Goal: Transaction & Acquisition: Purchase product/service

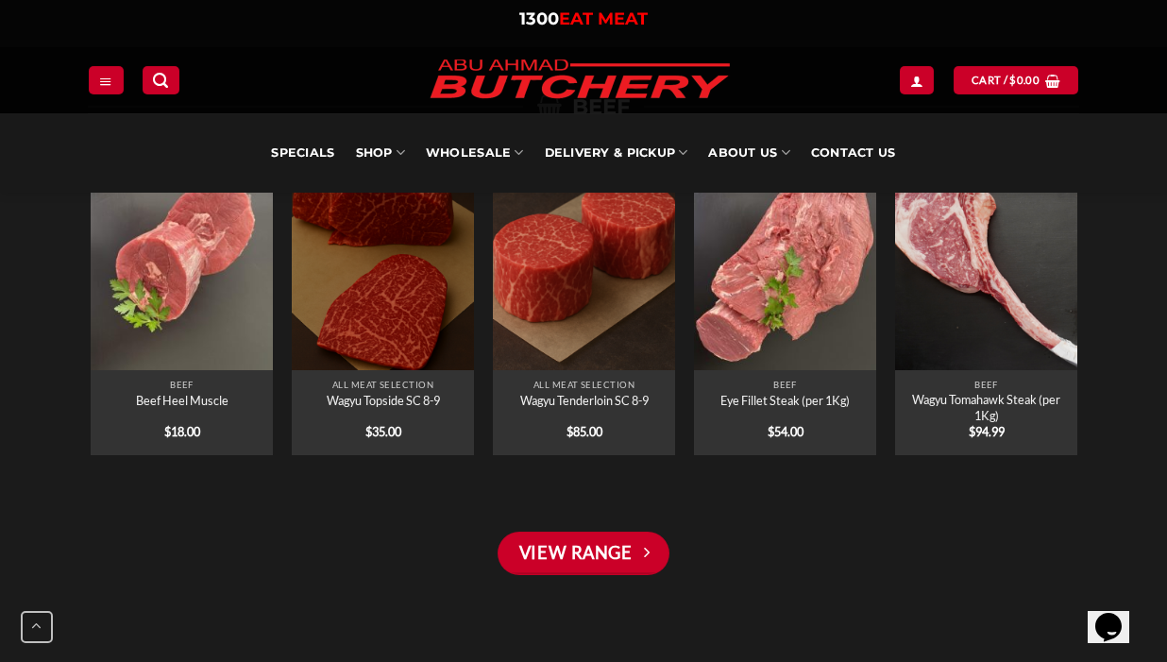
scroll to position [1995, 0]
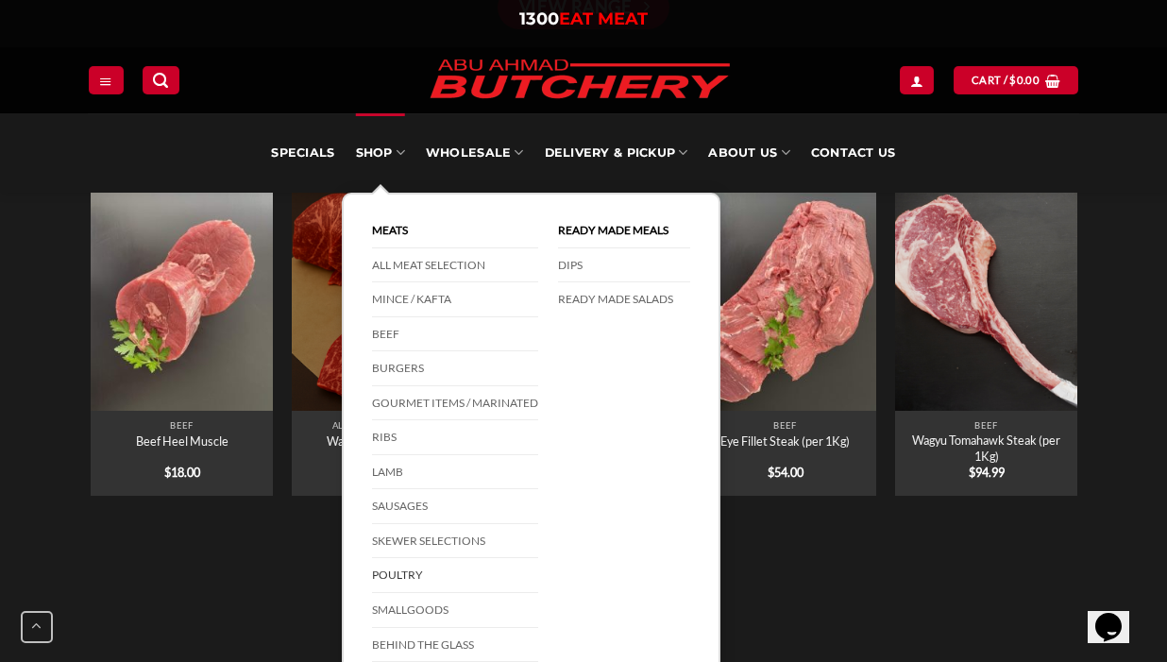
click at [435, 576] on link "Poultry" at bounding box center [455, 575] width 166 height 35
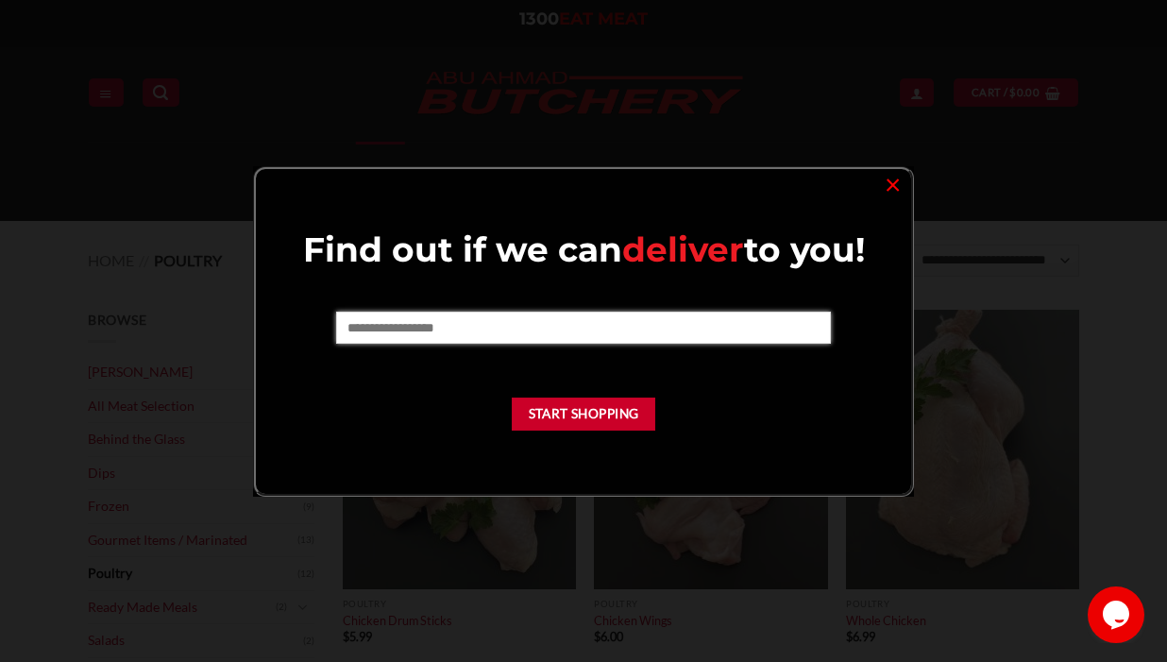
drag, startPoint x: 604, startPoint y: 323, endPoint x: 673, endPoint y: 315, distance: 69.3
click at [604, 323] on input "text" at bounding box center [583, 328] width 494 height 32
type input "****"
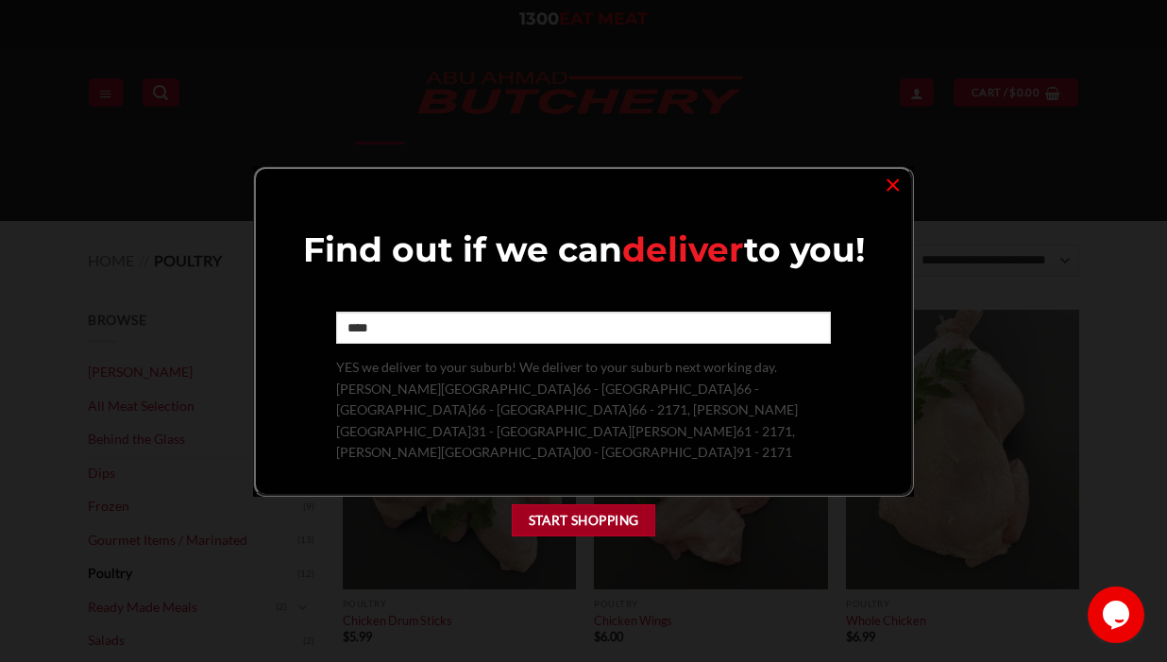
click at [601, 504] on button "Start Shopping" at bounding box center [583, 520] width 143 height 33
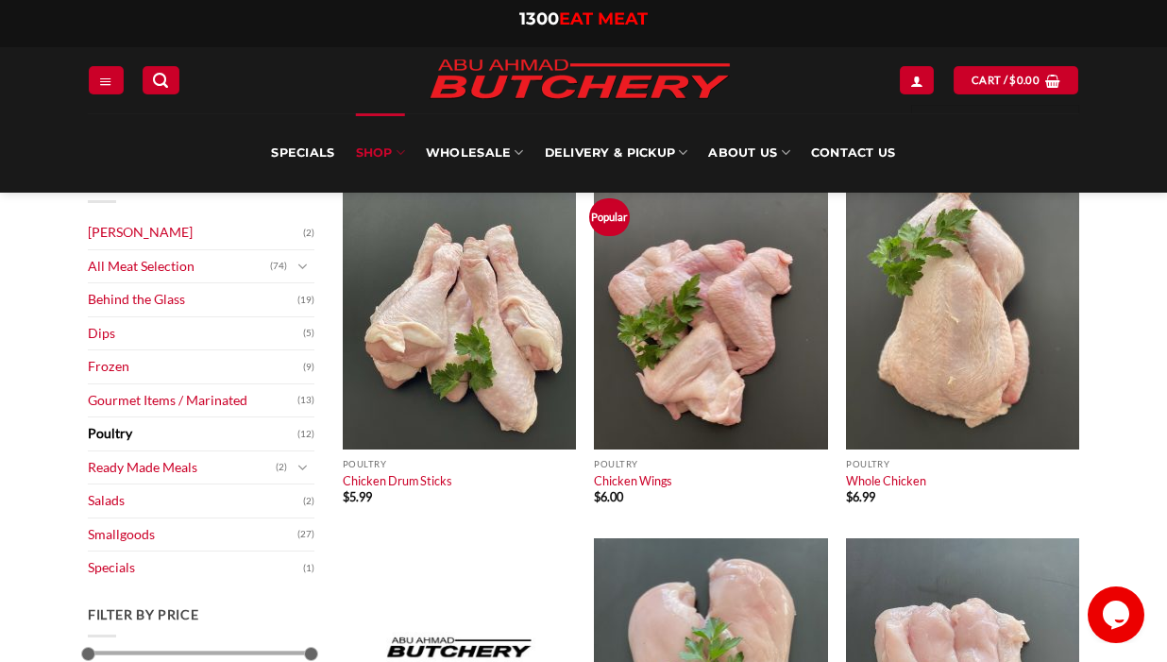
scroll to position [143, 0]
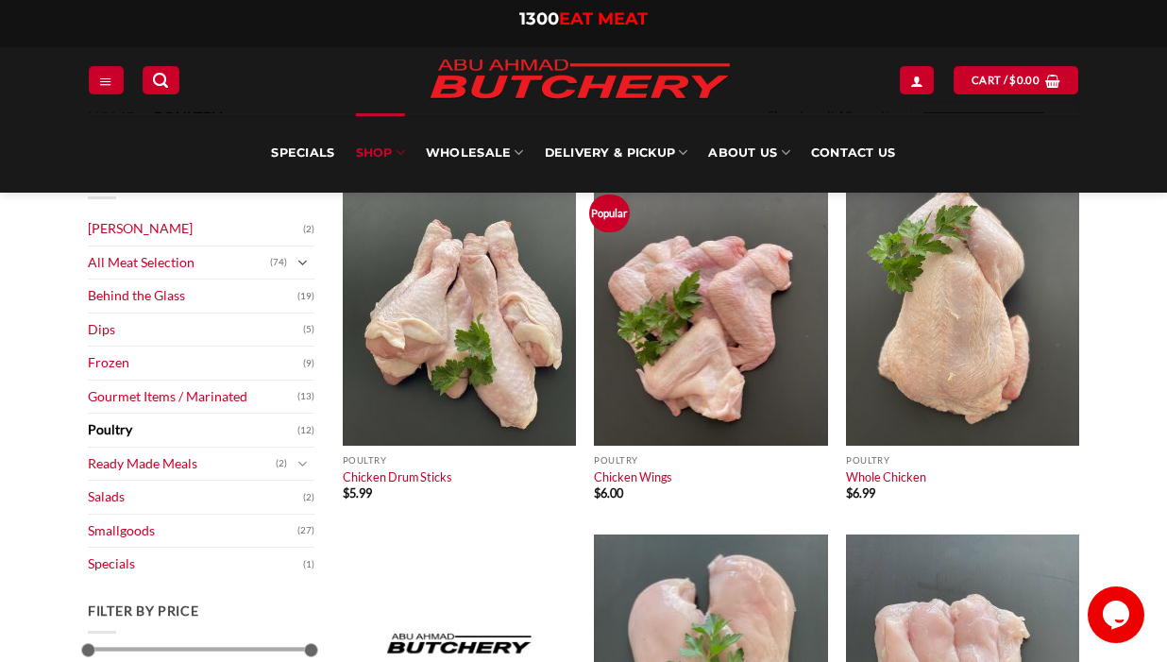
click at [306, 261] on icon "Toggle" at bounding box center [302, 263] width 10 height 19
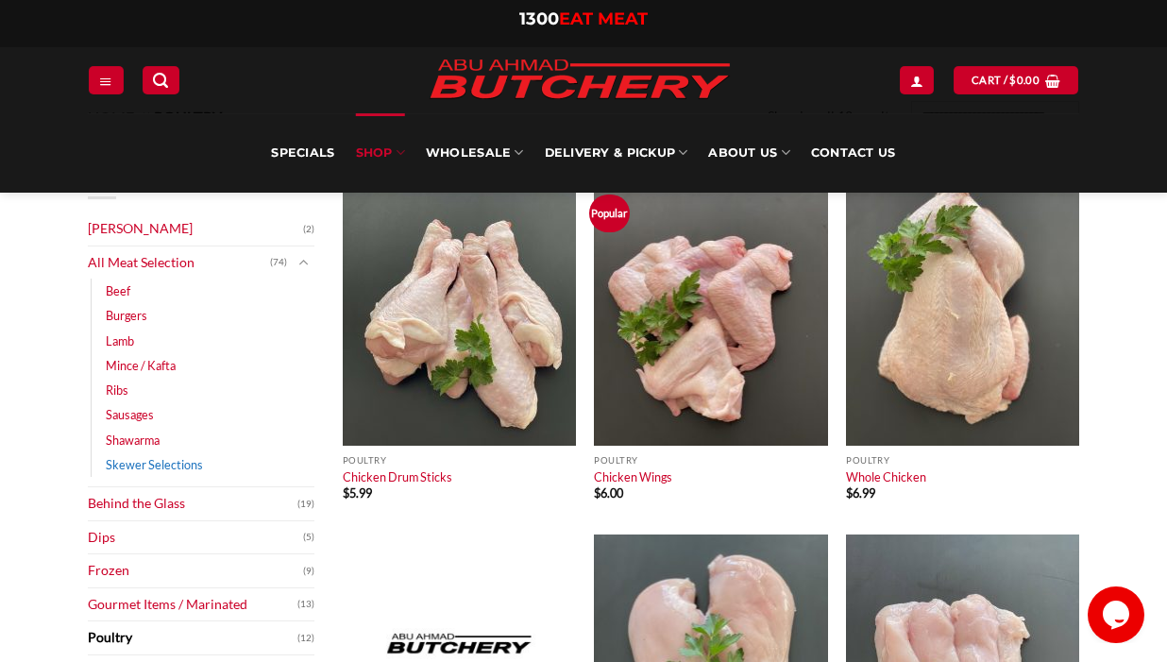
click at [177, 462] on link "Skewer Selections" at bounding box center [154, 464] width 97 height 25
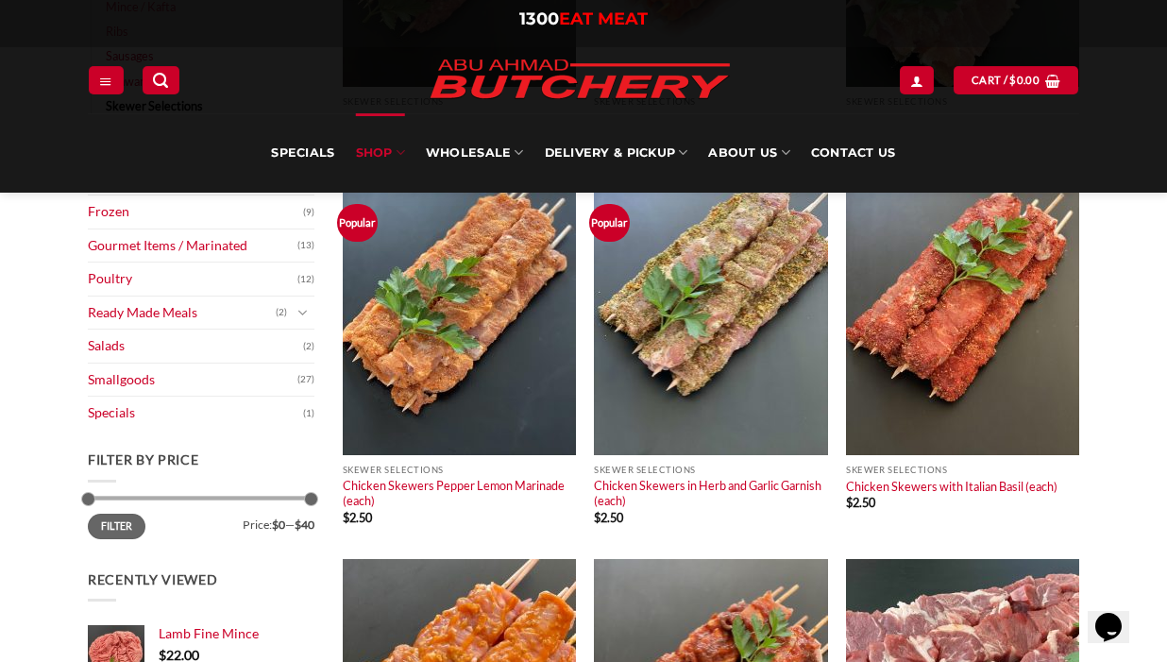
scroll to position [506, 0]
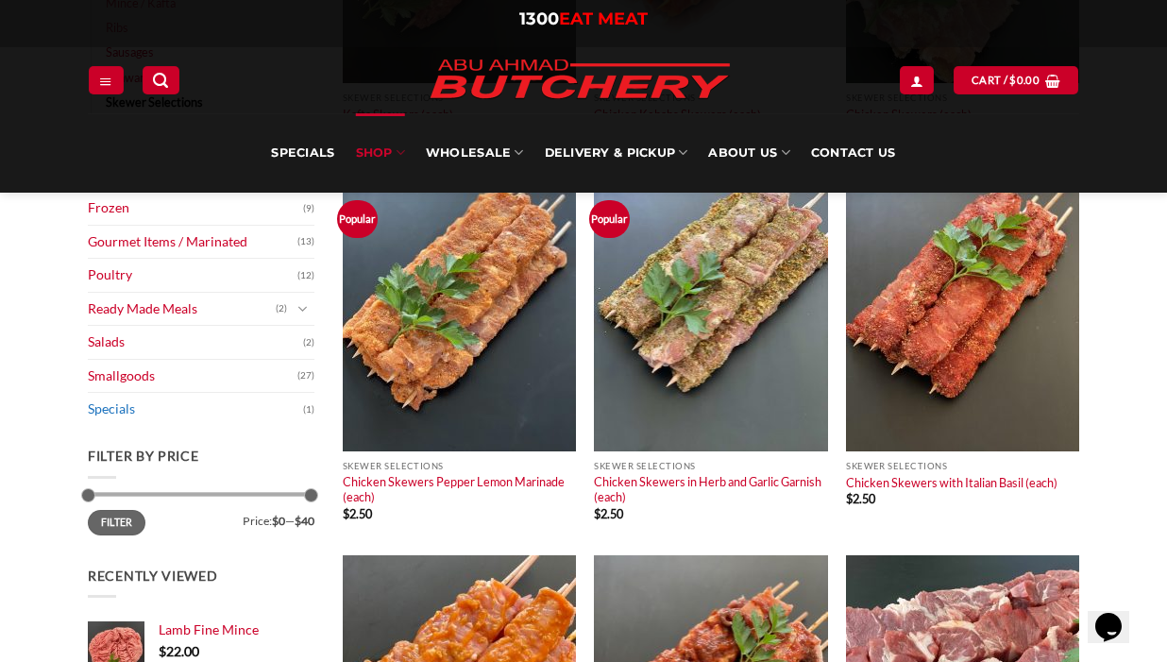
click at [137, 410] on link "Specials" at bounding box center [195, 409] width 215 height 33
